Goal: Information Seeking & Learning: Understand process/instructions

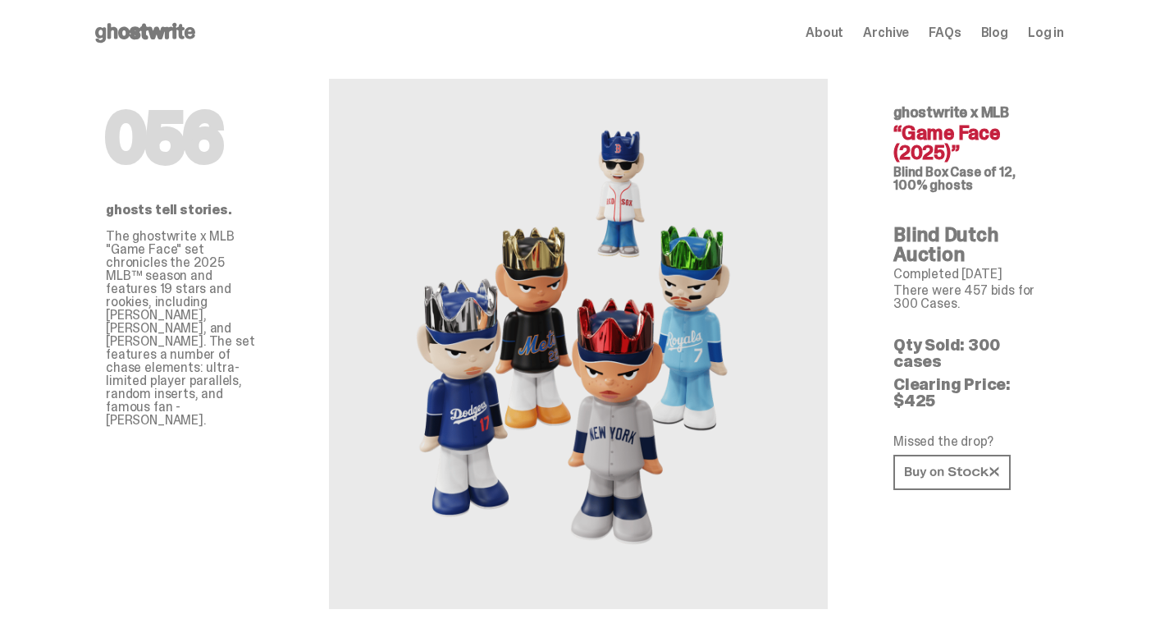
click at [95, 29] on use at bounding box center [145, 33] width 100 height 20
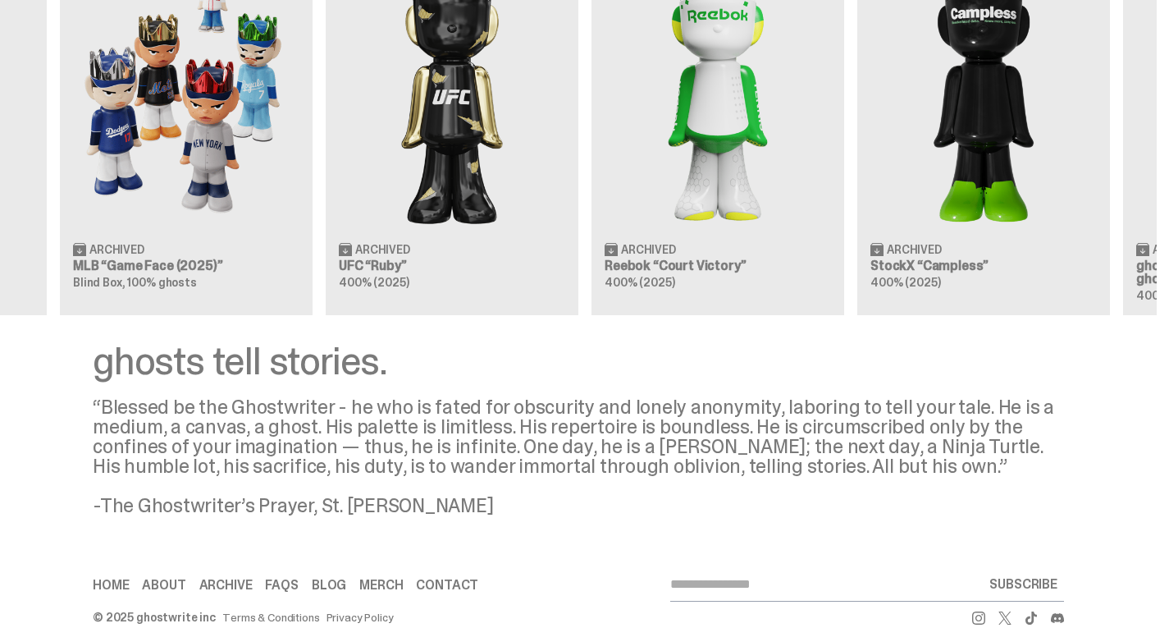
scroll to position [0, 367]
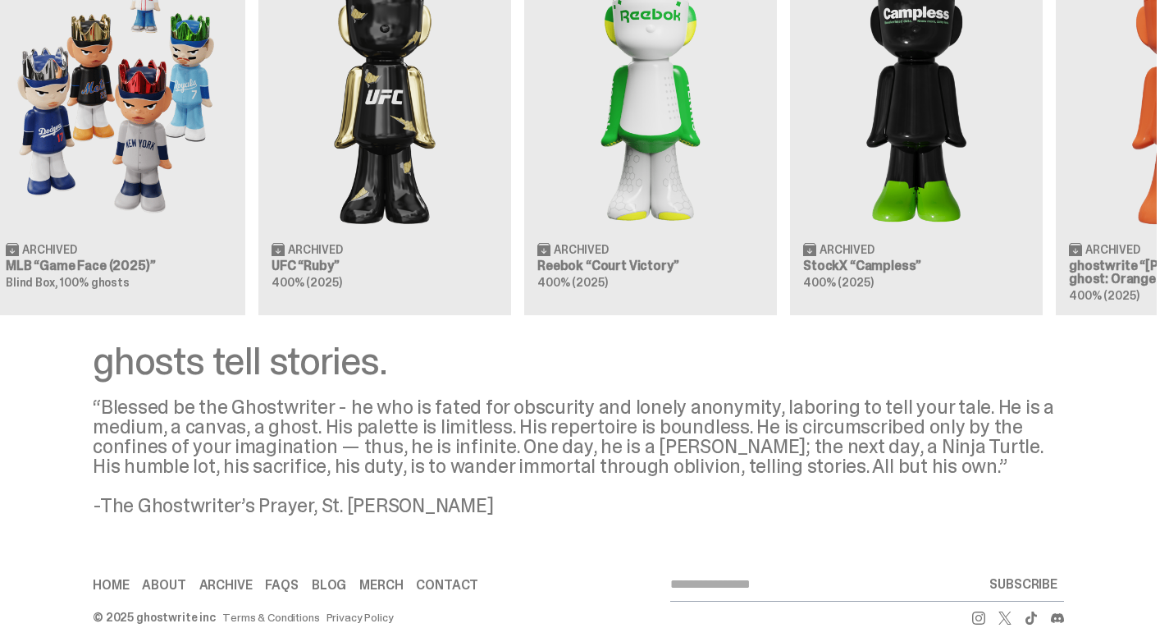
click at [208, 254] on div "Clearing Price: $151 Archived ghostwrite “[PERSON_NAME]'s ghost: [DATE] Green” …" at bounding box center [578, 111] width 1157 height 407
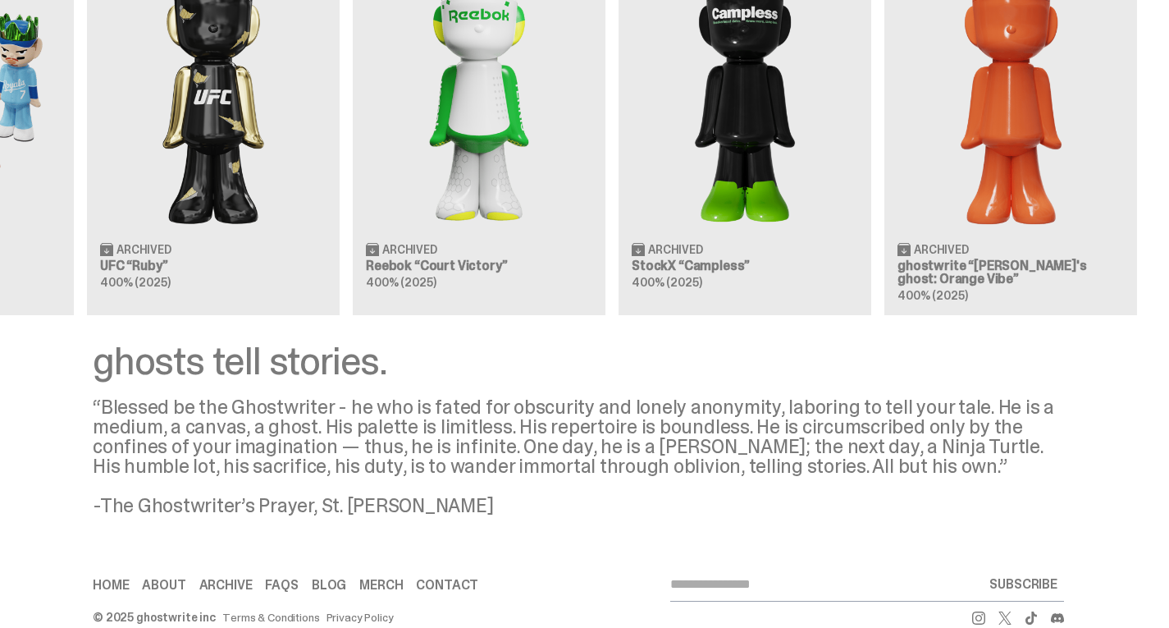
click at [329, 237] on div "Clearing Price: $151 Archived ghostwrite “[PERSON_NAME]'s ghost: [DATE] Green” …" at bounding box center [578, 111] width 1157 height 407
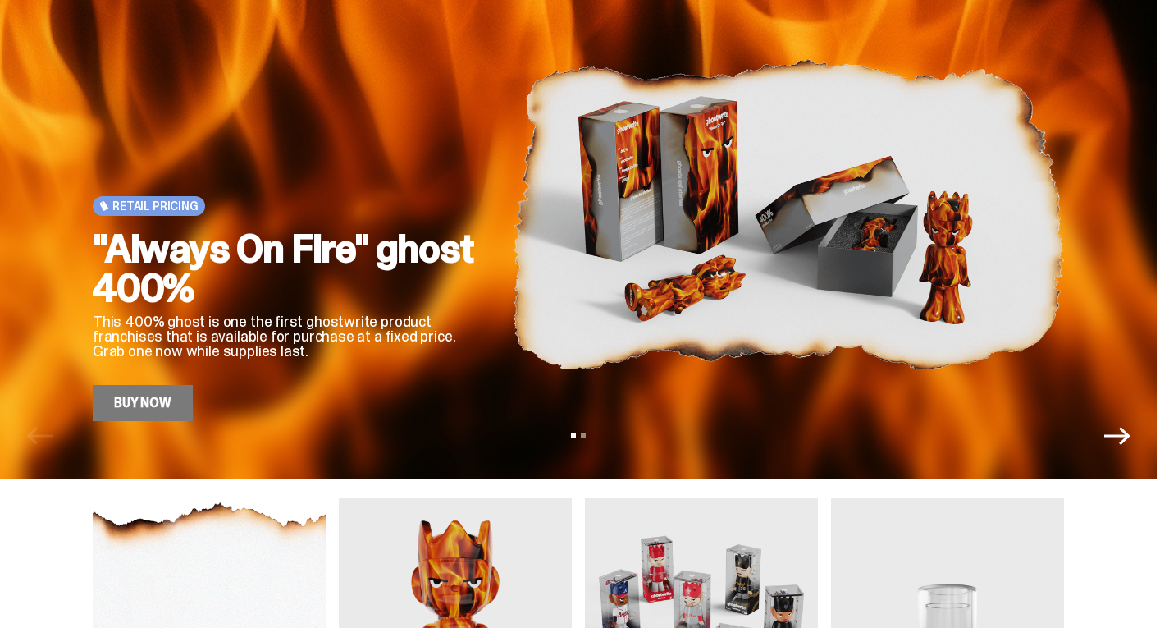
scroll to position [0, 0]
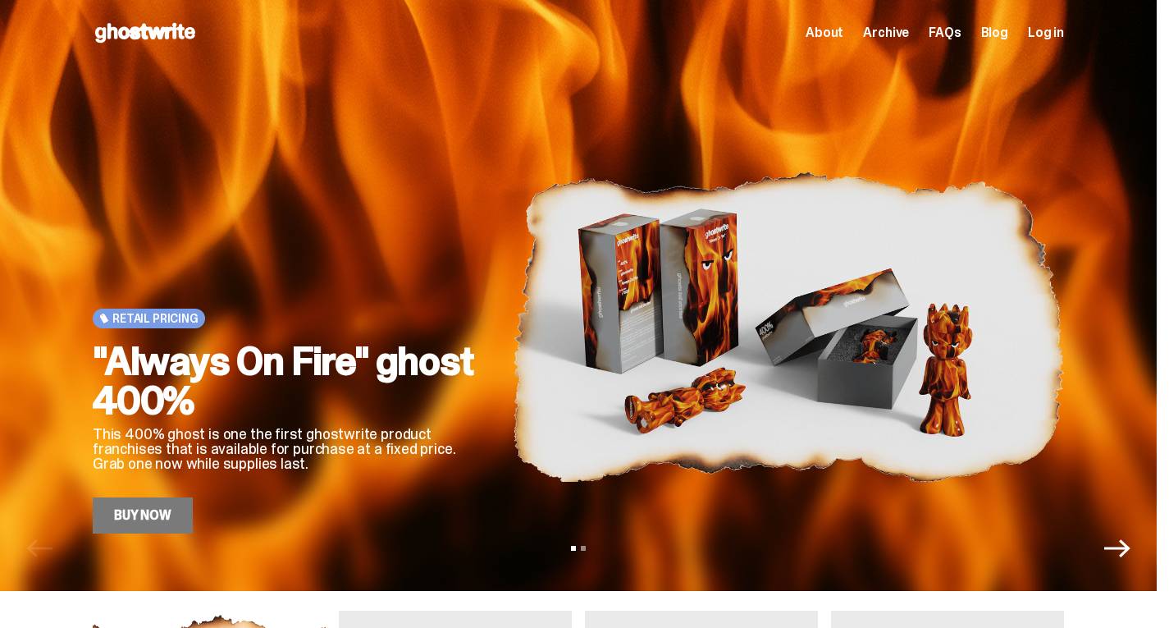
click at [909, 30] on span "Archive" at bounding box center [886, 32] width 46 height 13
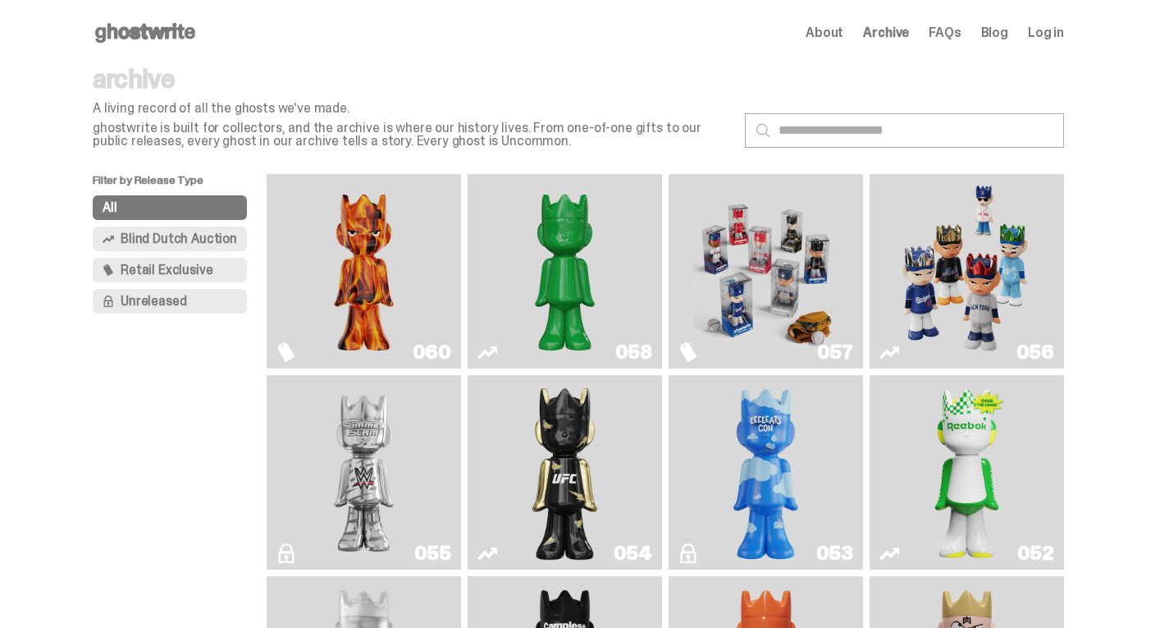
click at [961, 33] on span "FAQs" at bounding box center [945, 32] width 32 height 13
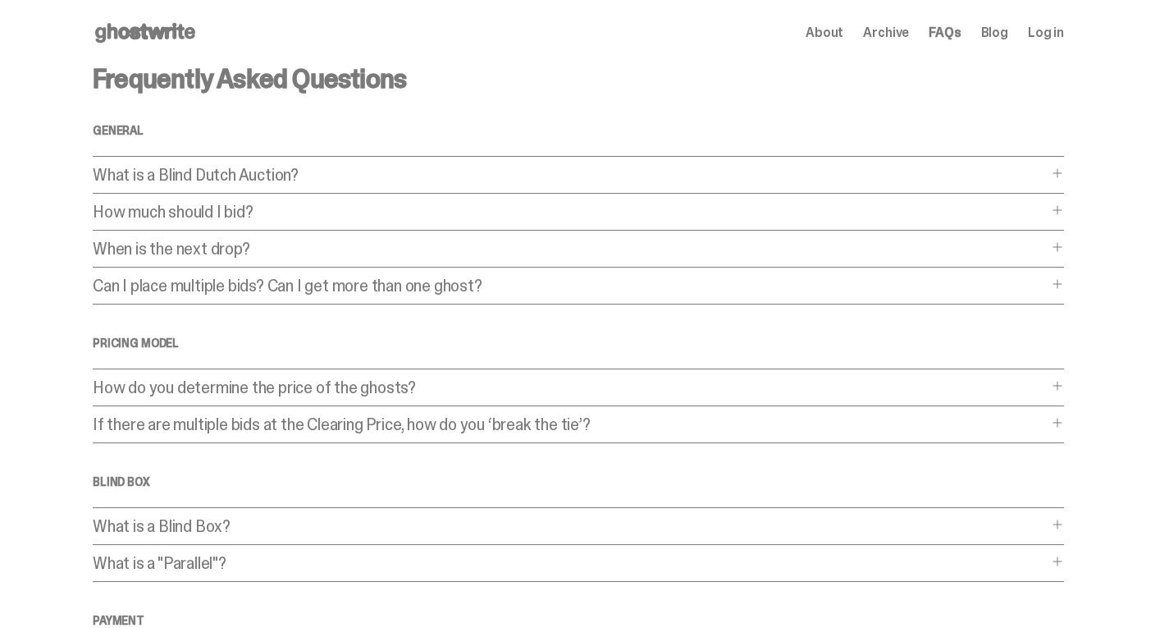
click at [570, 166] on div "Frequently Asked Questions General What is a Blind Dutch Auction? What is a Bli…" at bounding box center [578, 499] width 971 height 867
click at [445, 186] on div "What is a Blind Dutch Auction? What is a Blind Dutch Auction? A Blind Dutch Auc…" at bounding box center [578, 180] width 971 height 27
click at [415, 176] on p "What is a Blind Dutch Auction?" at bounding box center [570, 175] width 955 height 16
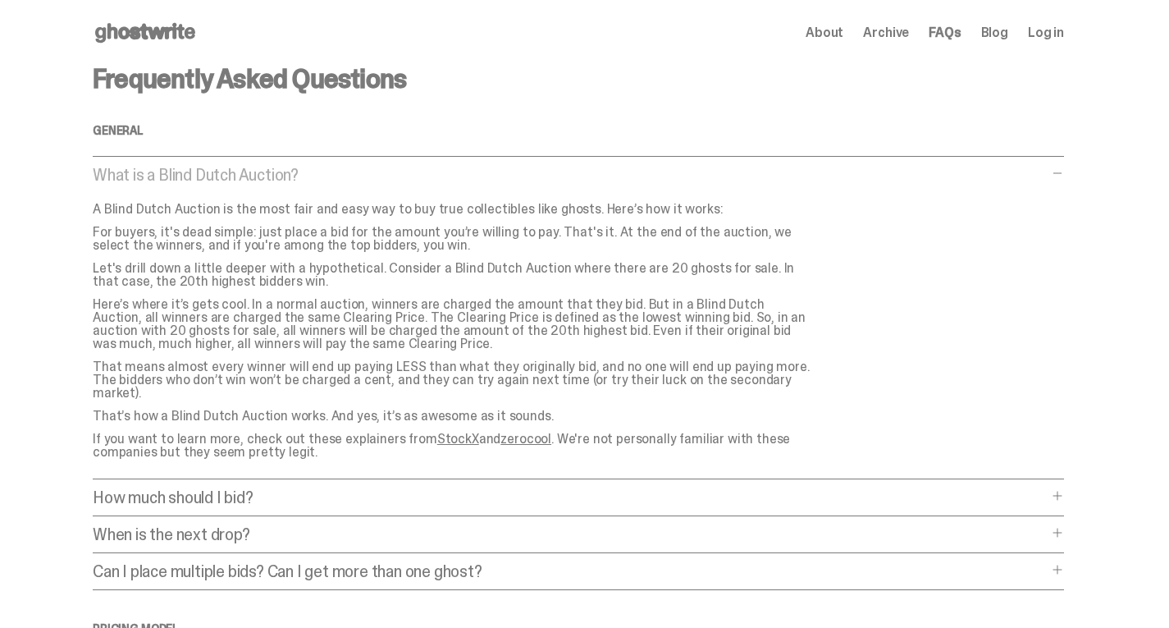
click at [415, 176] on p "What is a Blind Dutch Auction?" at bounding box center [570, 175] width 955 height 16
